Goal: Task Accomplishment & Management: Use online tool/utility

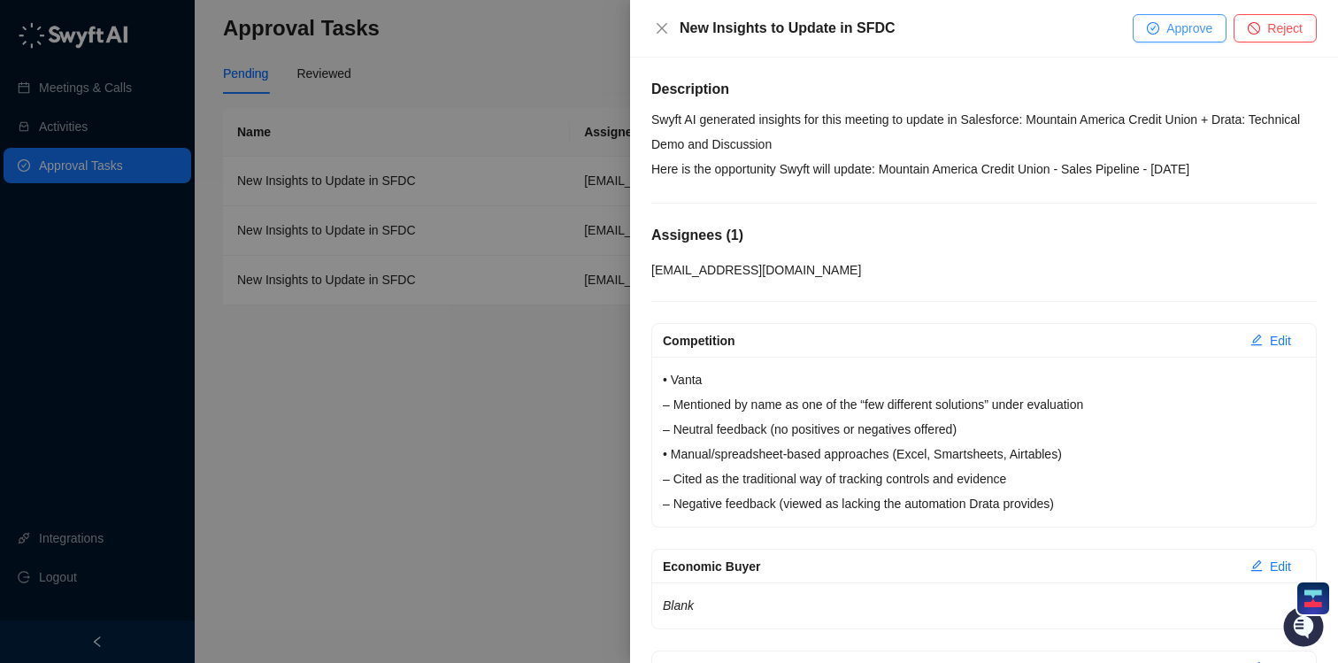
click at [1175, 31] on span "Approve" at bounding box center [1189, 28] width 46 height 19
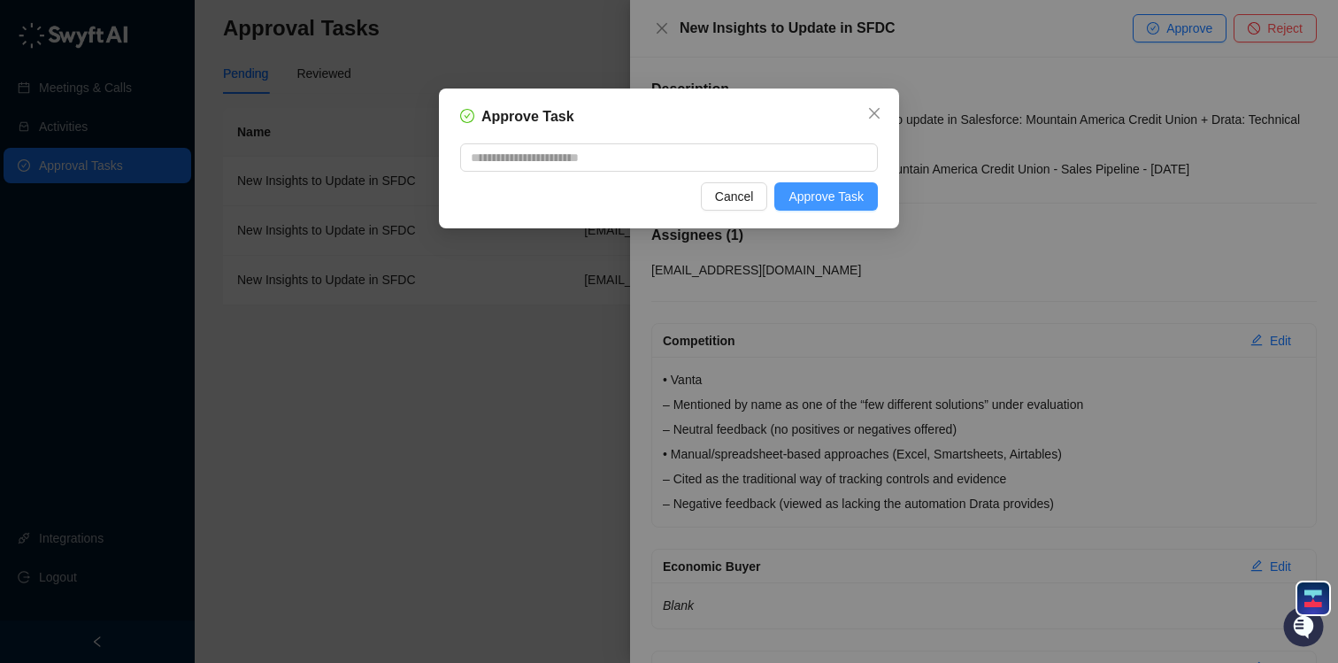
click at [824, 196] on span "Approve Task" at bounding box center [825, 196] width 75 height 19
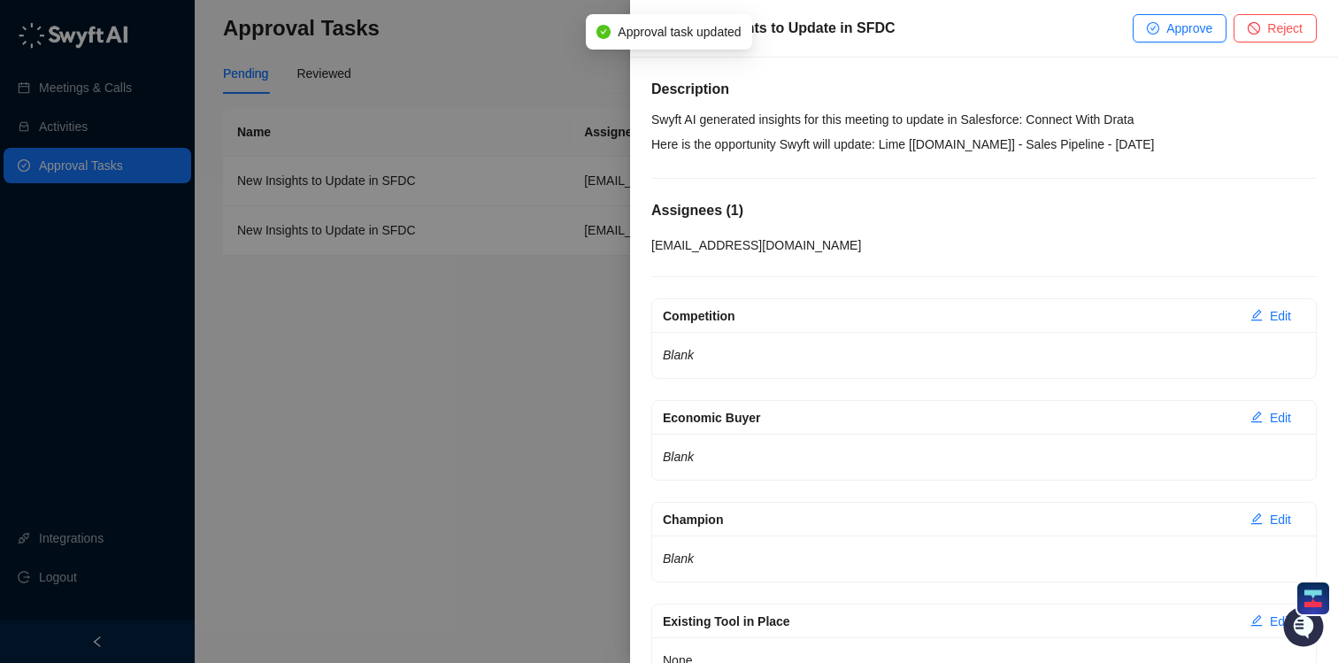
click at [603, 291] on div at bounding box center [669, 331] width 1338 height 663
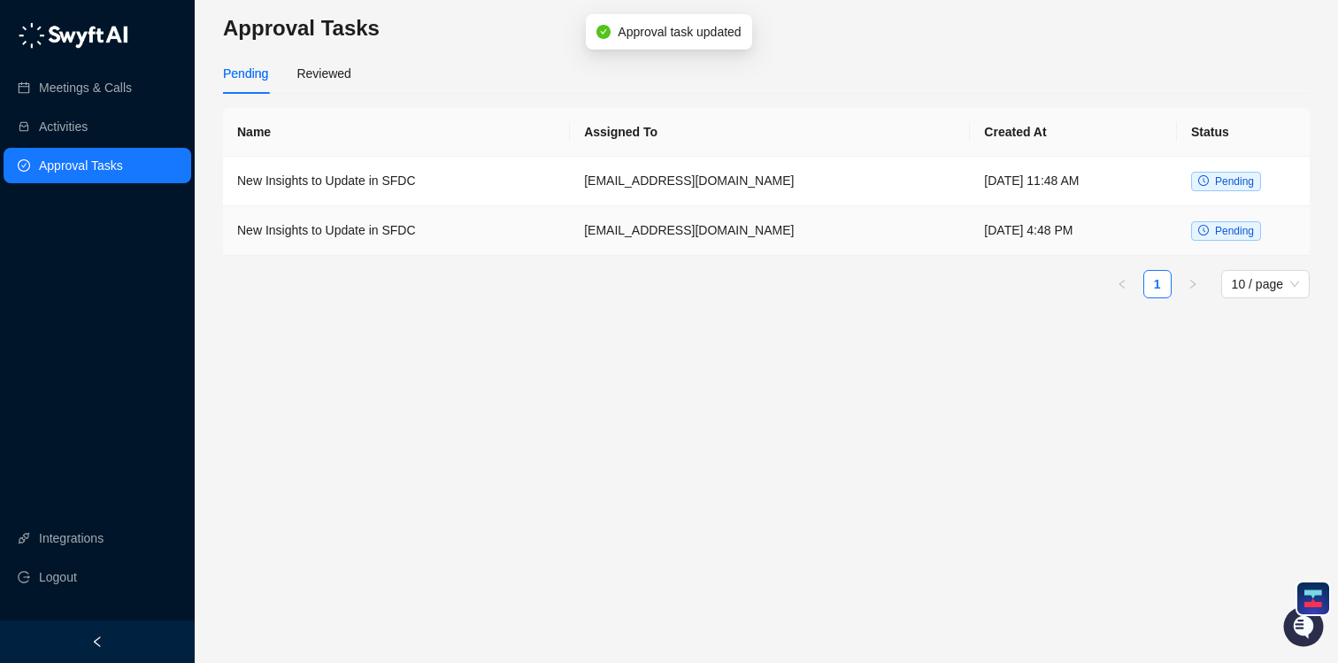
click at [805, 236] on td "[EMAIL_ADDRESS][DOMAIN_NAME]" at bounding box center [770, 231] width 400 height 50
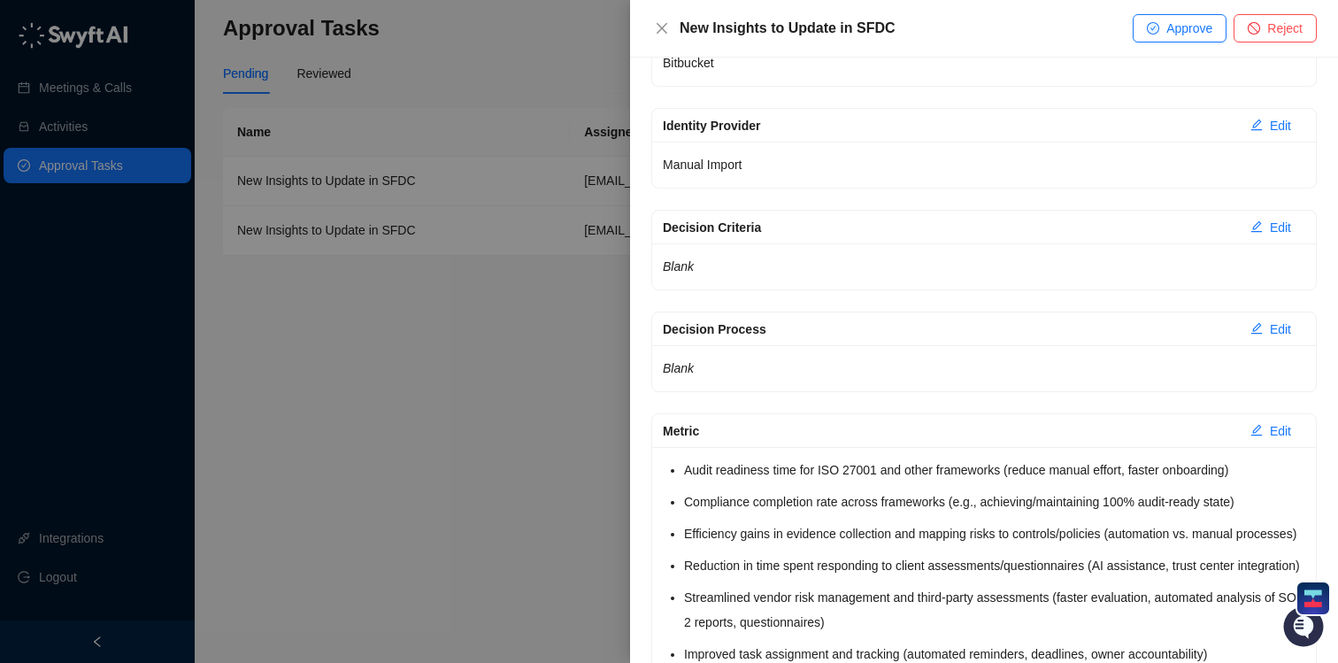
scroll to position [2791, 0]
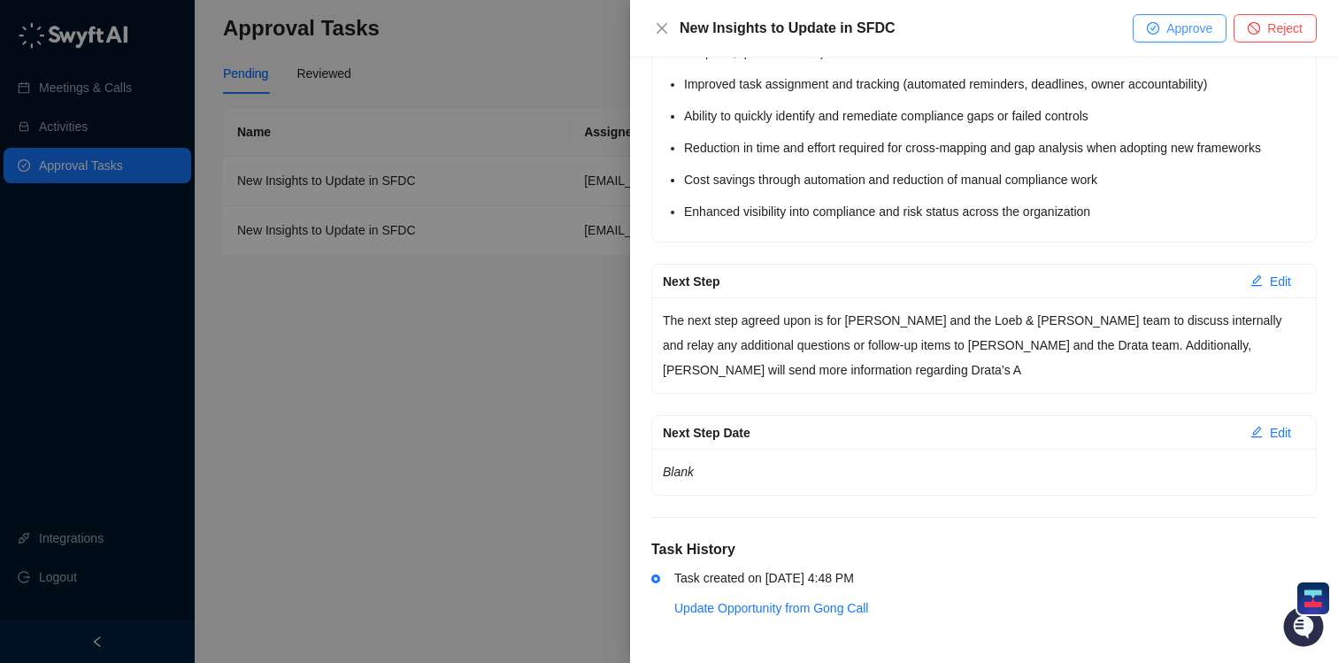
click at [1171, 29] on span "Approve" at bounding box center [1189, 28] width 46 height 19
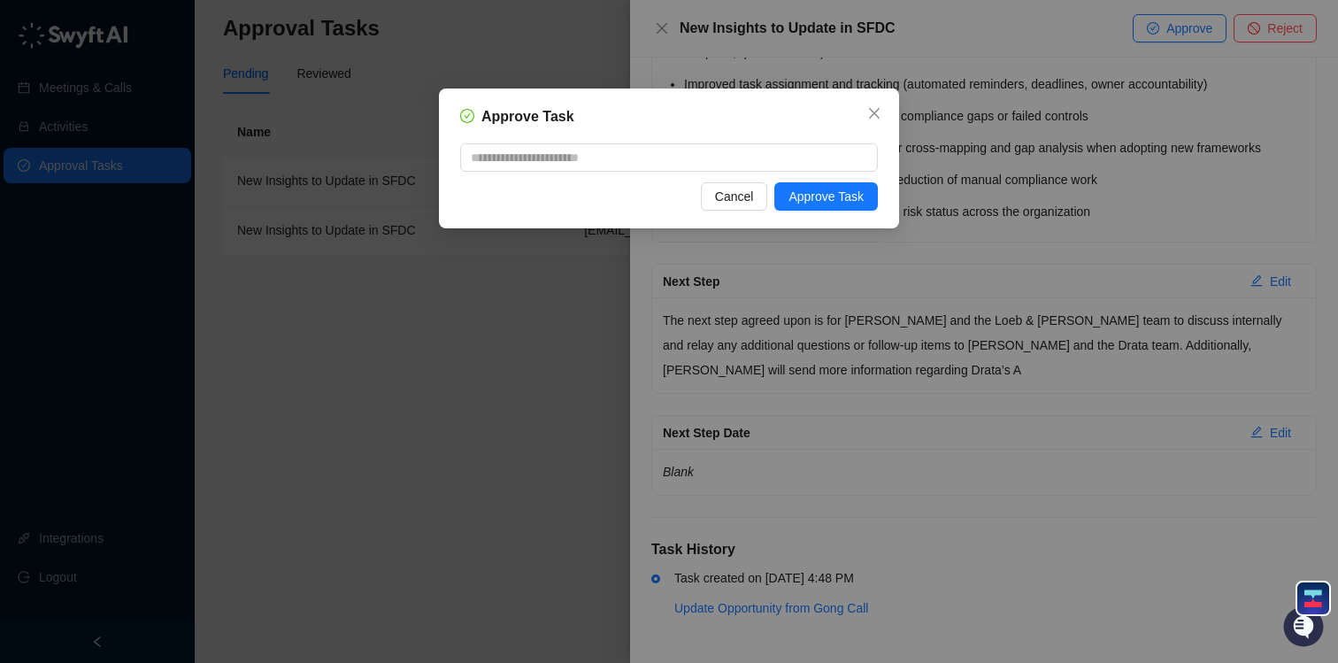
drag, startPoint x: 819, startPoint y: 196, endPoint x: 901, endPoint y: 190, distance: 81.6
click at [819, 196] on span "Approve Task" at bounding box center [825, 196] width 75 height 19
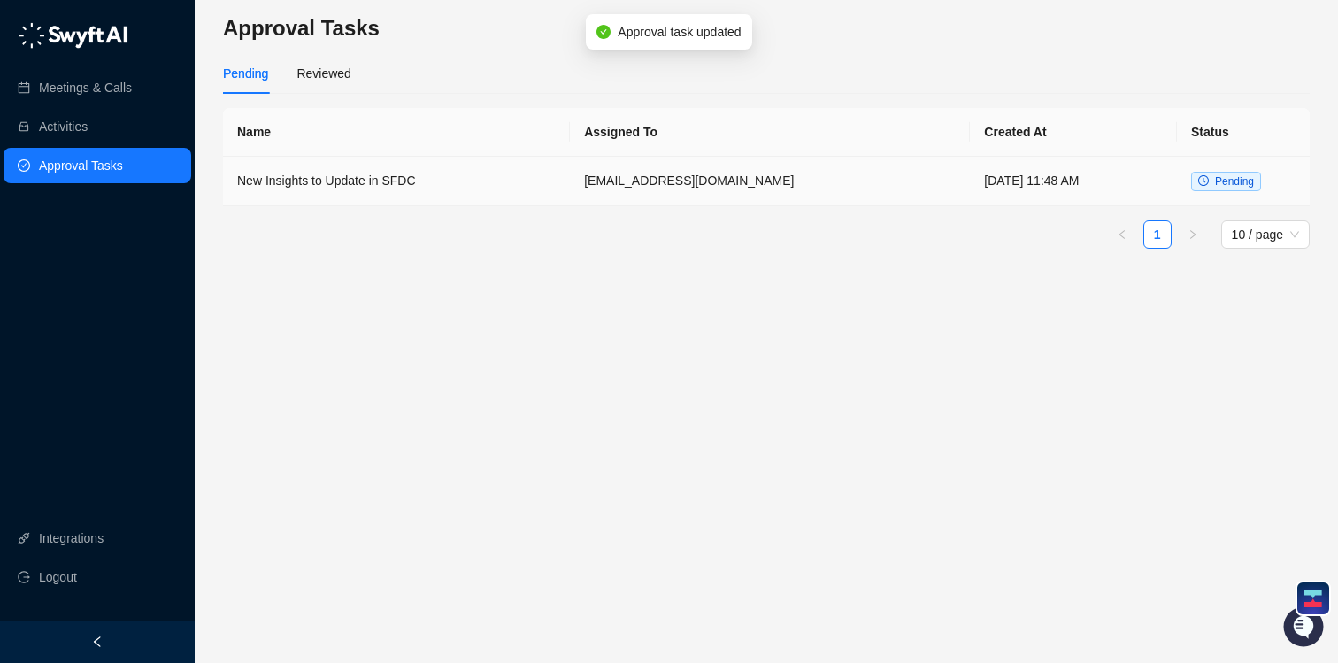
click at [1028, 187] on td "[DATE] 11:48 AM" at bounding box center [1073, 182] width 207 height 50
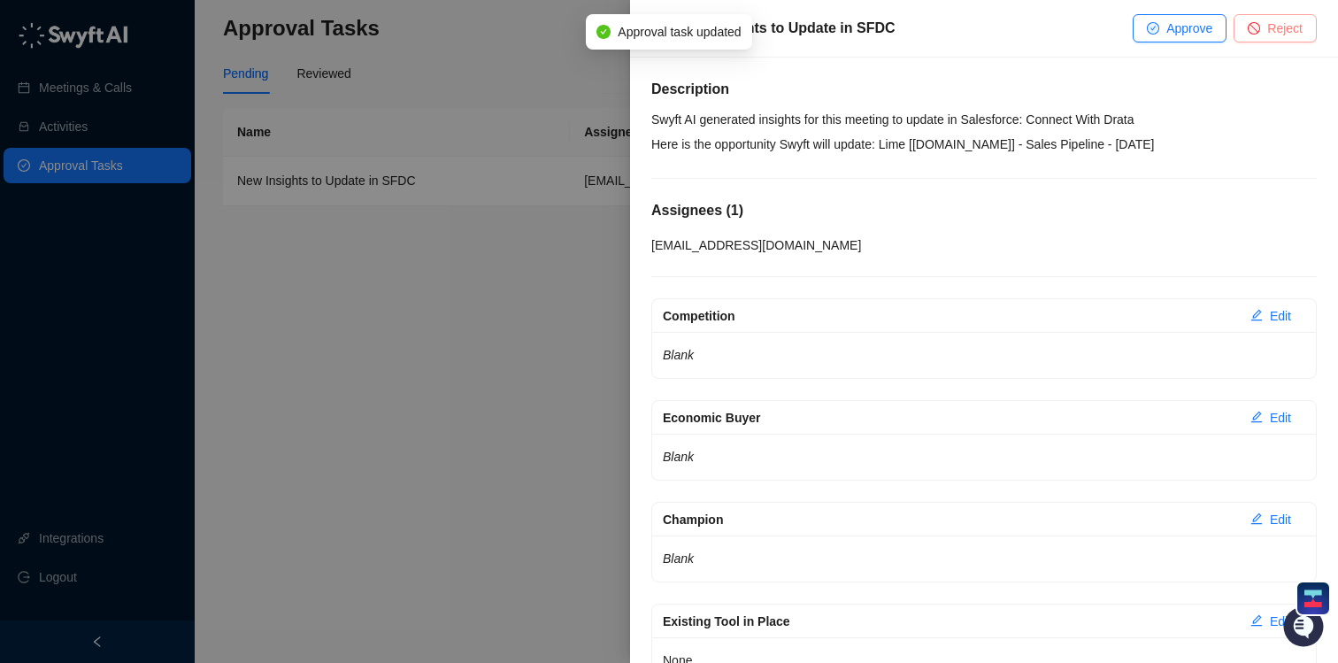
click at [1267, 29] on span "Reject" at bounding box center [1284, 28] width 35 height 19
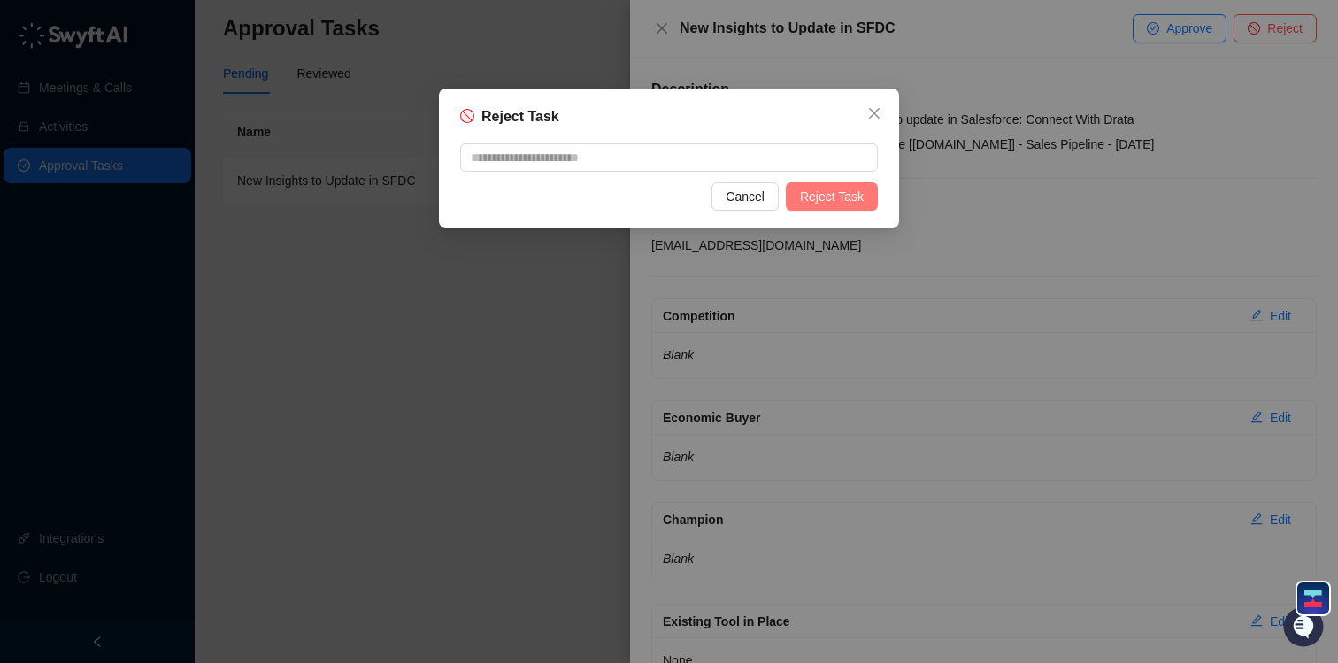
click at [841, 194] on span "Reject Task" at bounding box center [832, 196] width 64 height 19
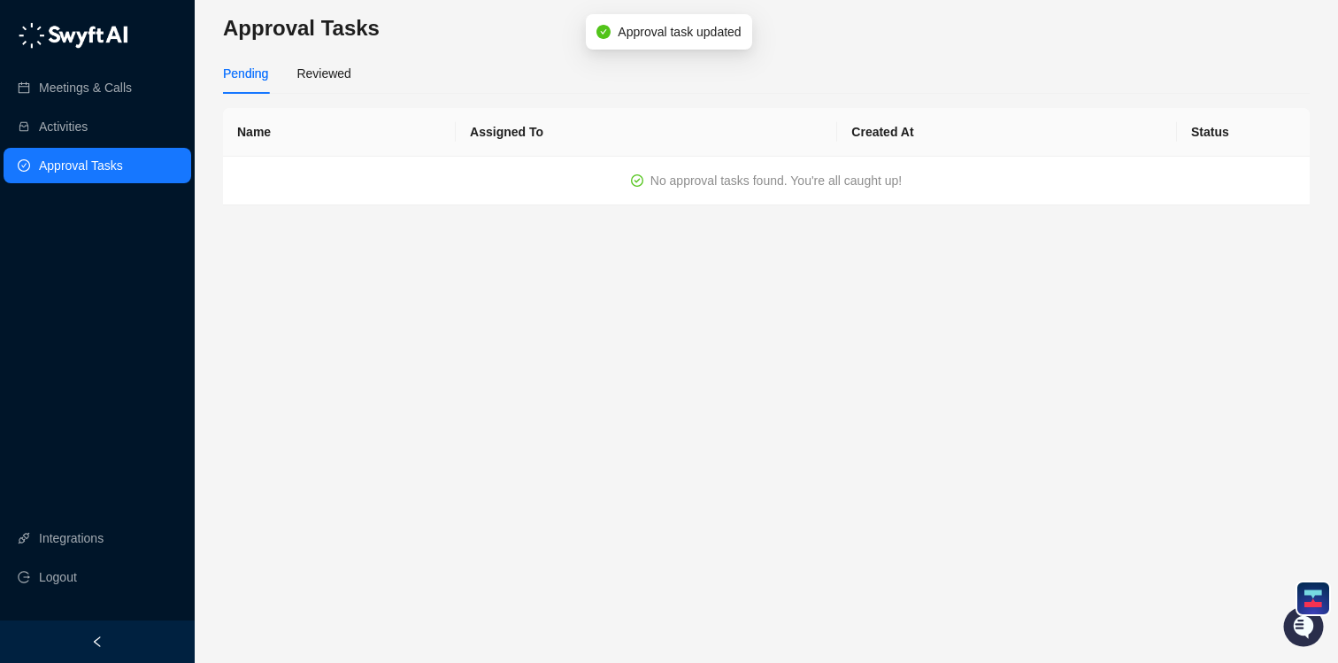
drag, startPoint x: 476, startPoint y: 323, endPoint x: 507, endPoint y: 256, distance: 74.0
click at [477, 323] on main "Approval Tasks Pending Reviewed Name Assigned To Created At Status No approval …" at bounding box center [766, 331] width 1087 height 634
